Goal: Task Accomplishment & Management: Manage account settings

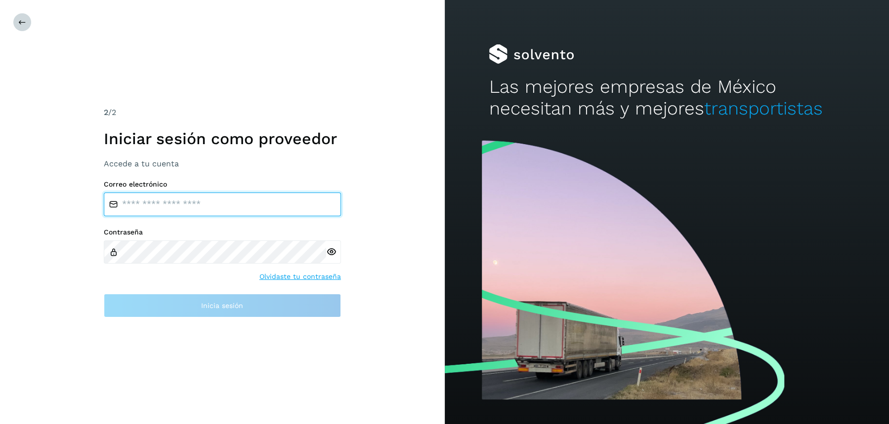
type input "**********"
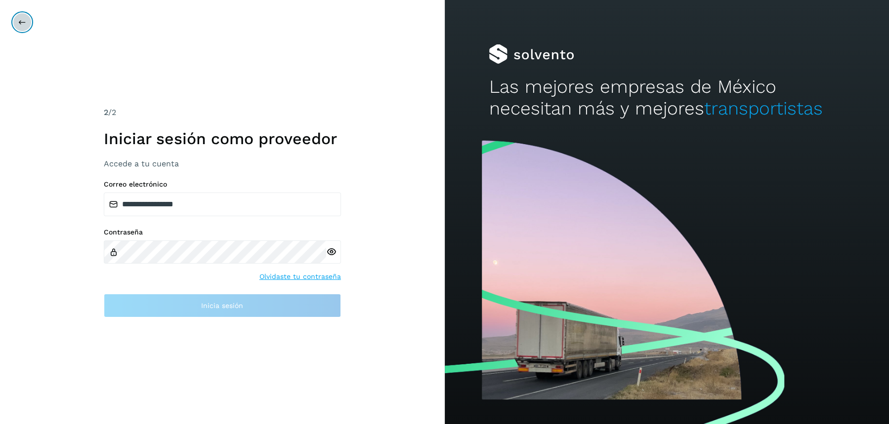
click at [15, 16] on button at bounding box center [22, 22] width 19 height 19
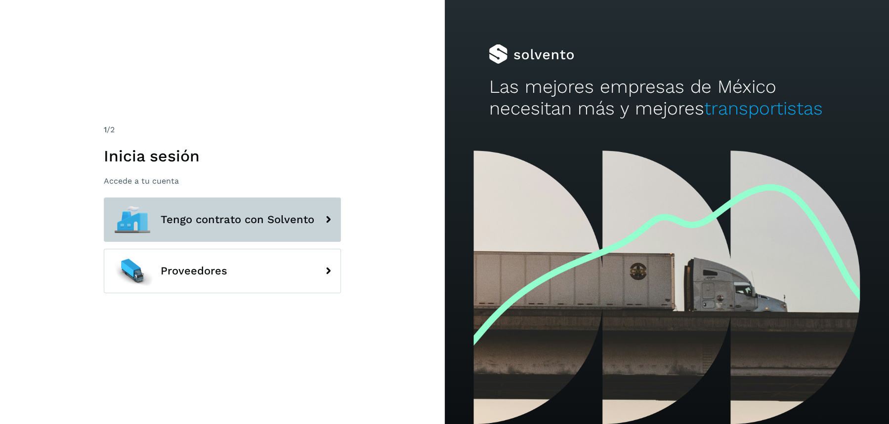
click at [210, 223] on span "Tengo contrato con Solvento" at bounding box center [238, 220] width 154 height 12
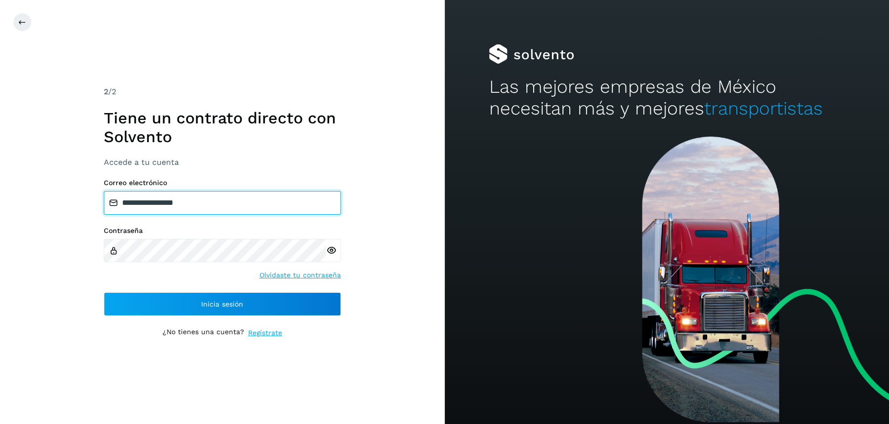
drag, startPoint x: 210, startPoint y: 203, endPoint x: 0, endPoint y: 154, distance: 215.5
click at [0, 154] on div "**********" at bounding box center [222, 212] width 445 height 424
paste input "**********"
type input "**********"
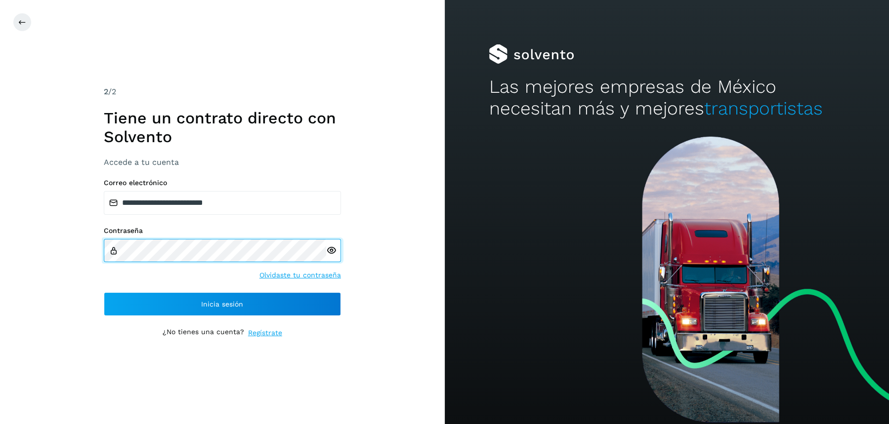
click at [83, 246] on div "**********" at bounding box center [222, 212] width 445 height 424
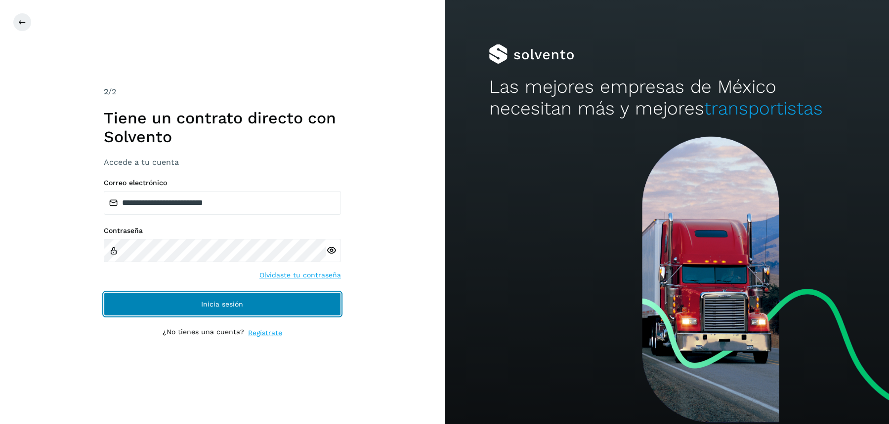
click at [157, 315] on button "Inicia sesión" at bounding box center [222, 305] width 237 height 24
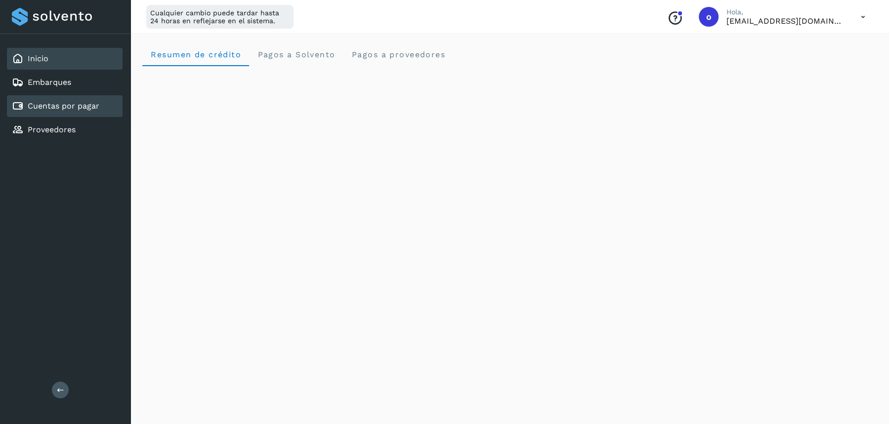
click at [74, 110] on link "Cuentas por pagar" at bounding box center [64, 105] width 72 height 9
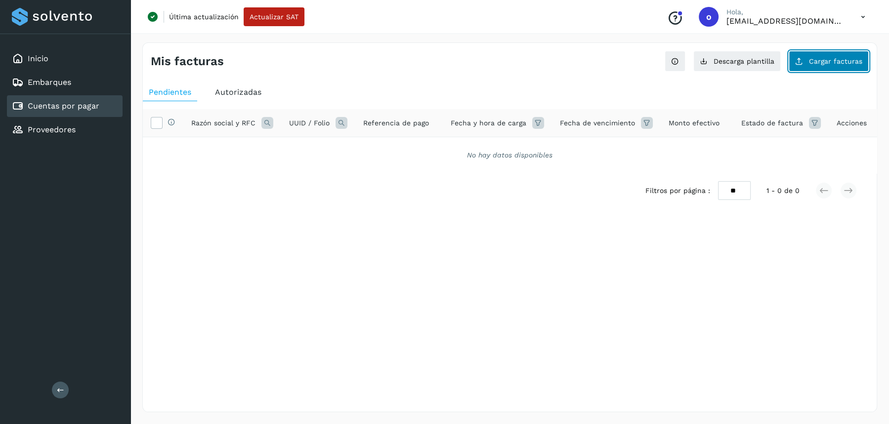
click at [827, 58] on span "Cargar facturas" at bounding box center [835, 61] width 53 height 7
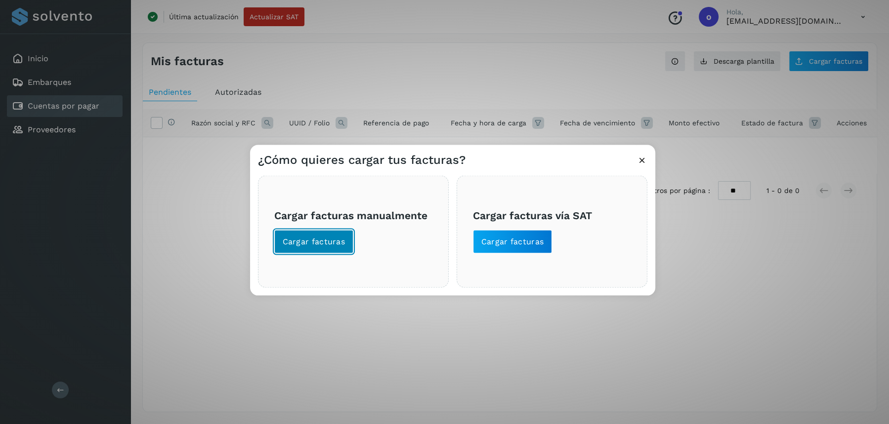
click at [315, 240] on span "Cargar facturas" at bounding box center [314, 241] width 63 height 11
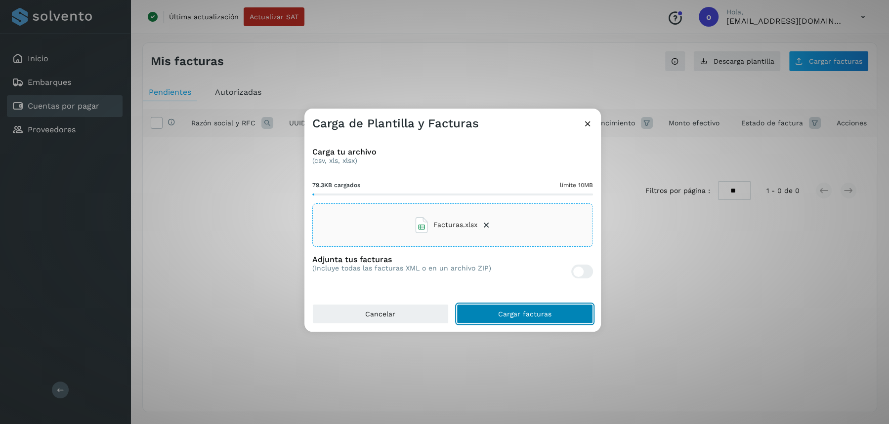
click at [499, 318] on button "Cargar facturas" at bounding box center [525, 314] width 136 height 20
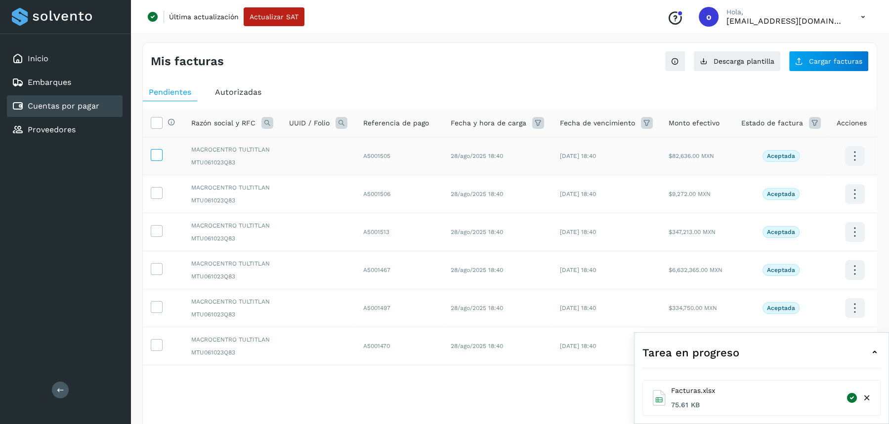
click at [157, 154] on icon at bounding box center [156, 154] width 10 height 10
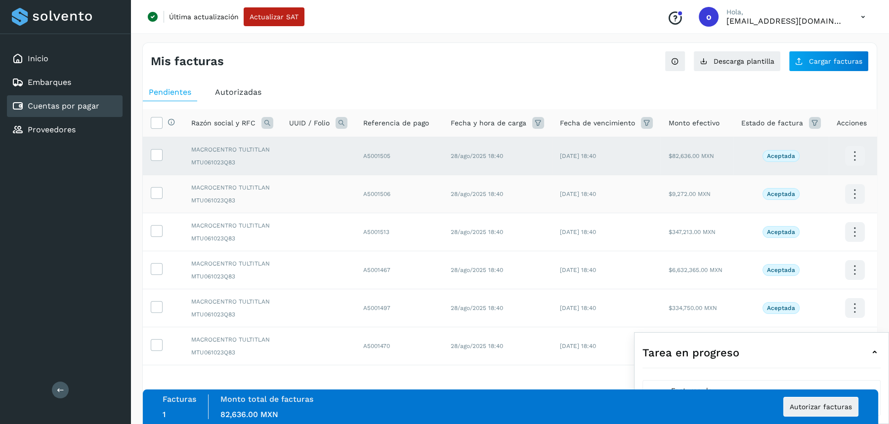
click at [157, 202] on td at bounding box center [163, 194] width 41 height 38
click at [157, 193] on icon at bounding box center [156, 192] width 10 height 10
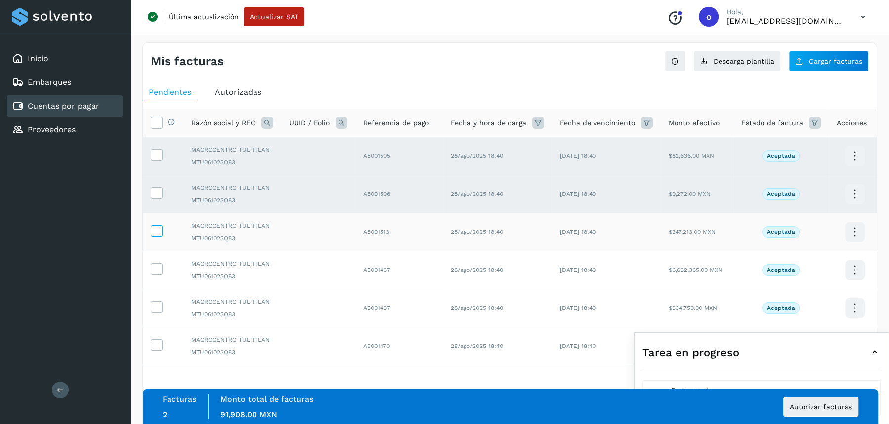
click at [155, 230] on icon at bounding box center [156, 230] width 10 height 10
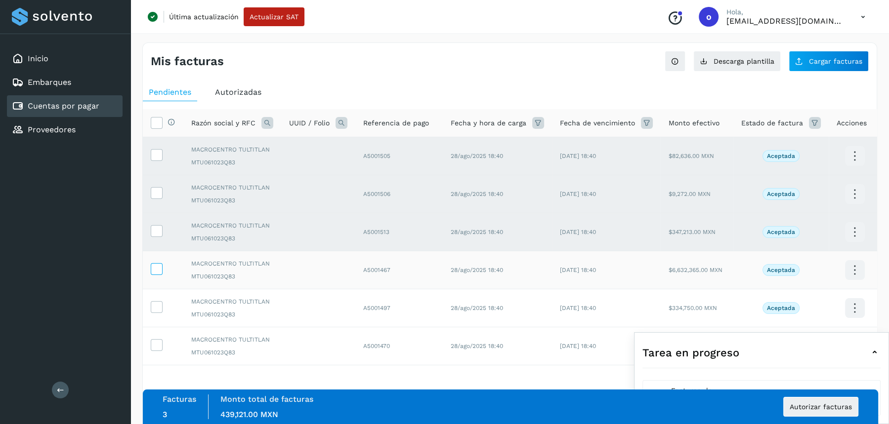
click at [160, 267] on icon at bounding box center [156, 268] width 10 height 10
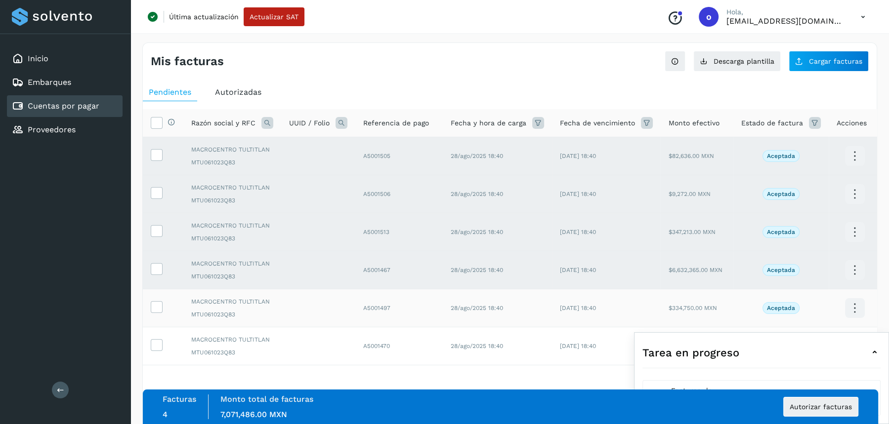
click at [156, 314] on td at bounding box center [163, 309] width 41 height 38
click at [154, 312] on td at bounding box center [163, 309] width 41 height 38
click at [154, 294] on td at bounding box center [163, 309] width 41 height 38
click at [155, 304] on icon at bounding box center [156, 306] width 10 height 10
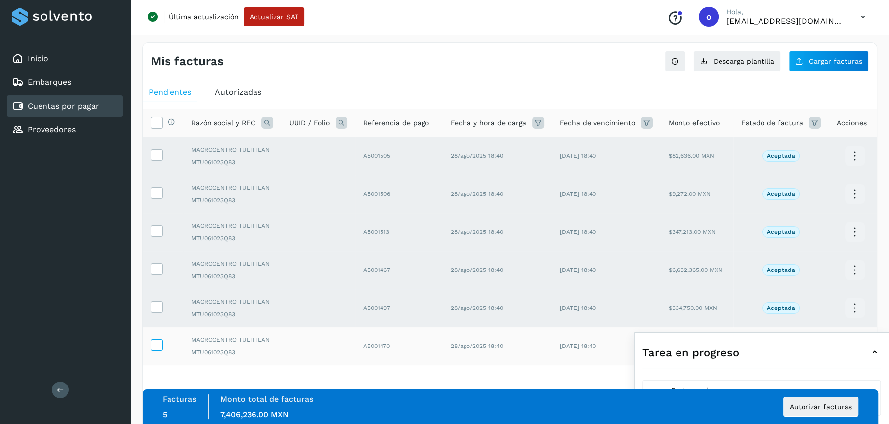
click at [156, 339] on icon at bounding box center [156, 344] width 10 height 10
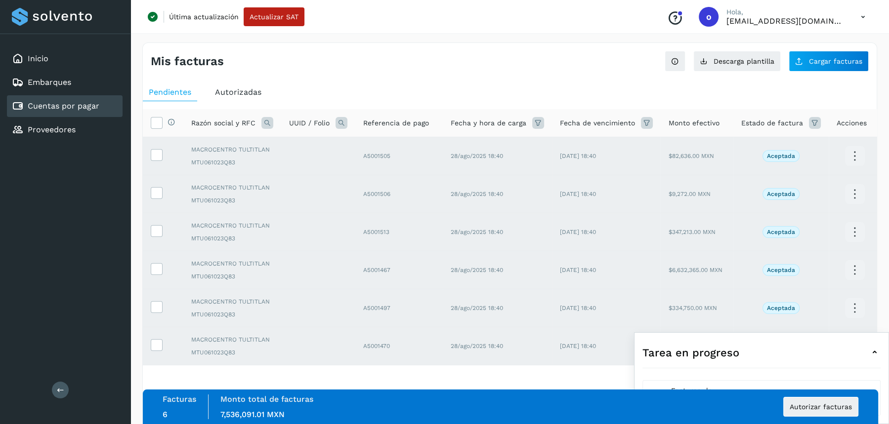
click at [875, 354] on icon at bounding box center [875, 353] width 12 height 12
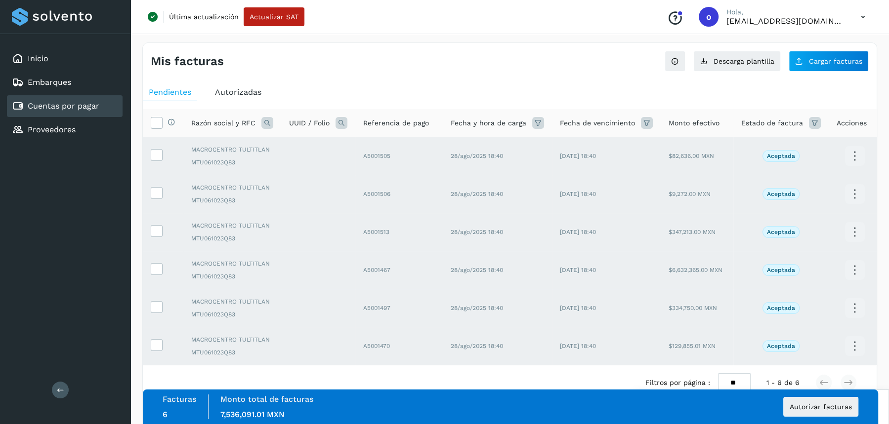
scroll to position [22, 0]
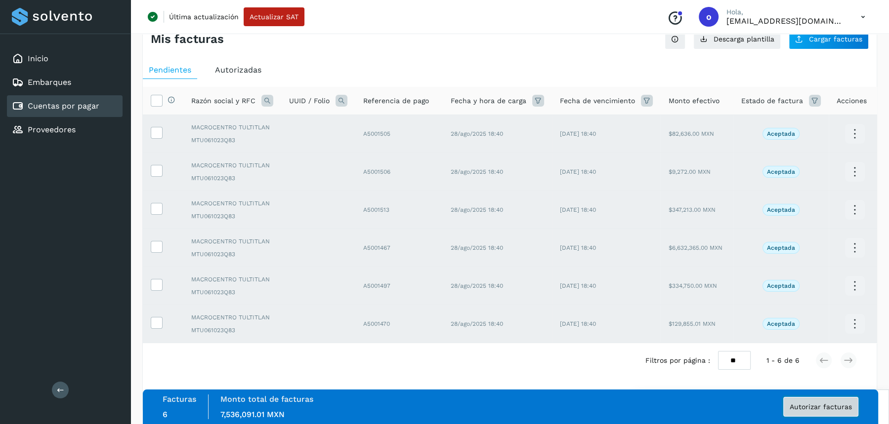
click at [805, 409] on span "Autorizar facturas" at bounding box center [821, 407] width 62 height 7
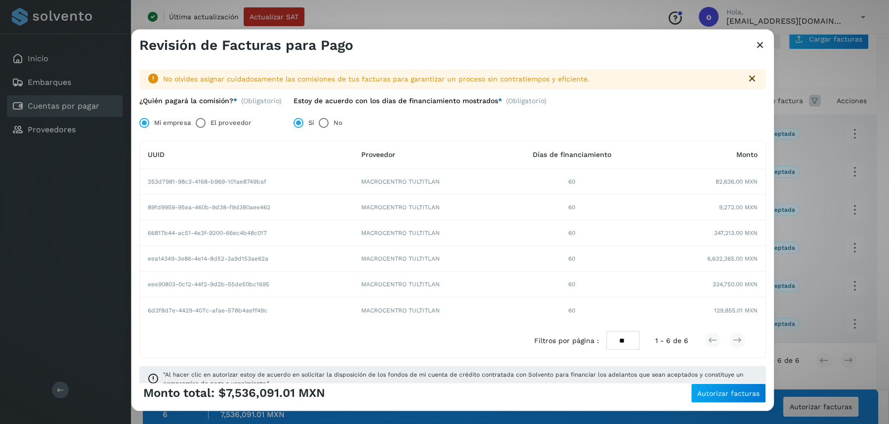
scroll to position [15, 0]
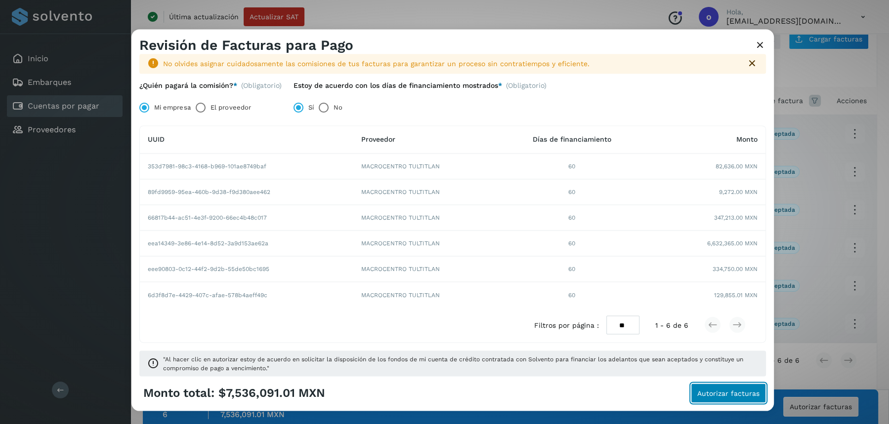
click at [717, 396] on span "Autorizar facturas" at bounding box center [728, 393] width 62 height 7
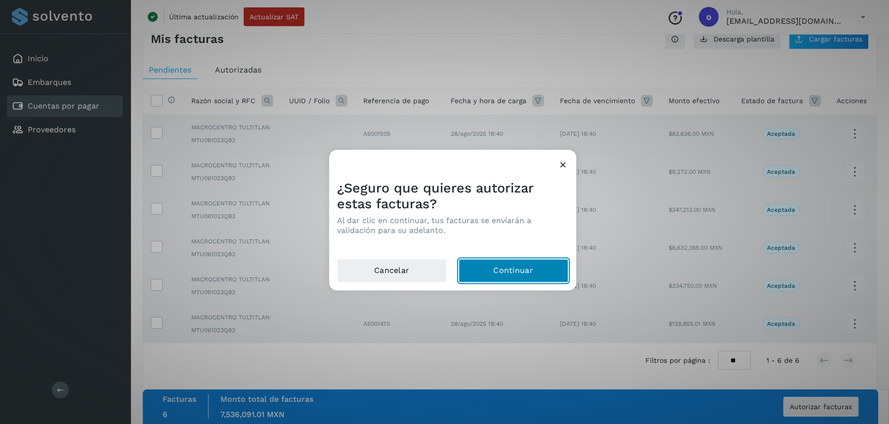
click at [523, 274] on button "Continuar" at bounding box center [514, 271] width 110 height 24
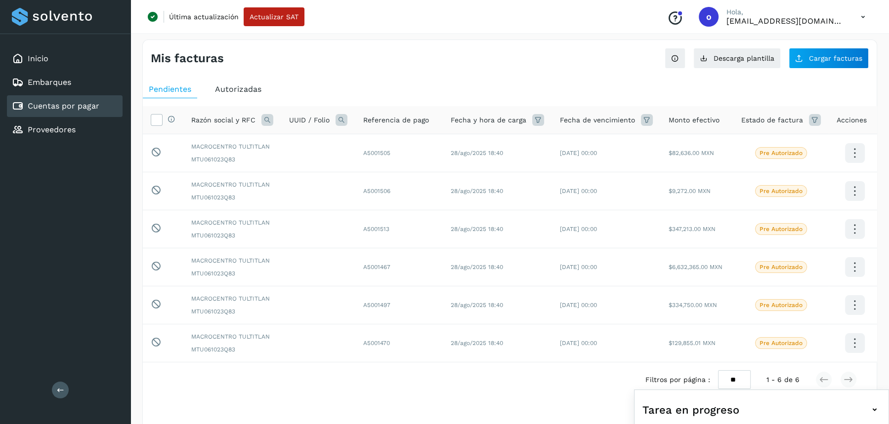
scroll to position [22, 0]
